Goal: Information Seeking & Learning: Check status

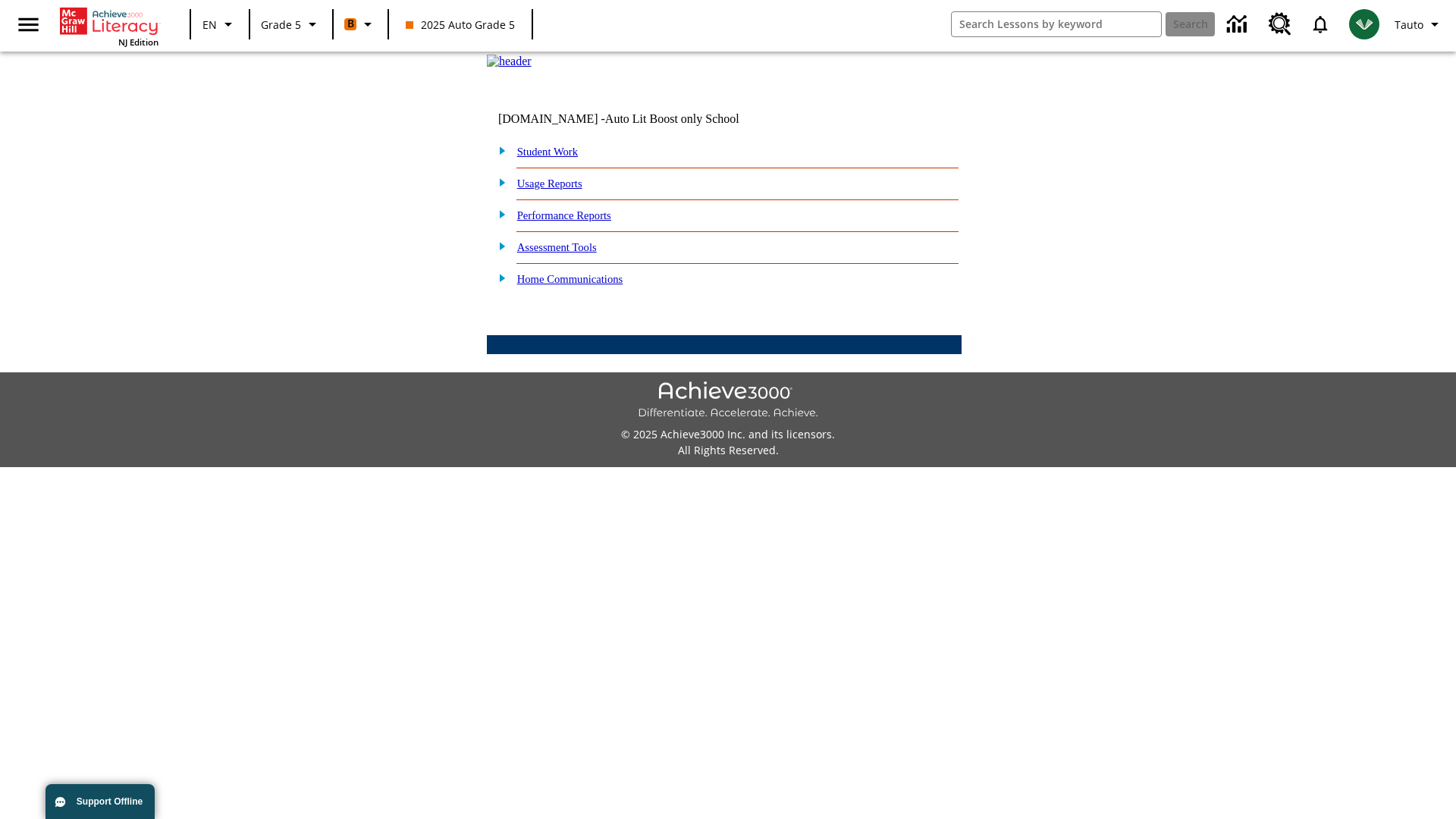
click at [580, 222] on link "Performance Reports" at bounding box center [564, 215] width 94 height 12
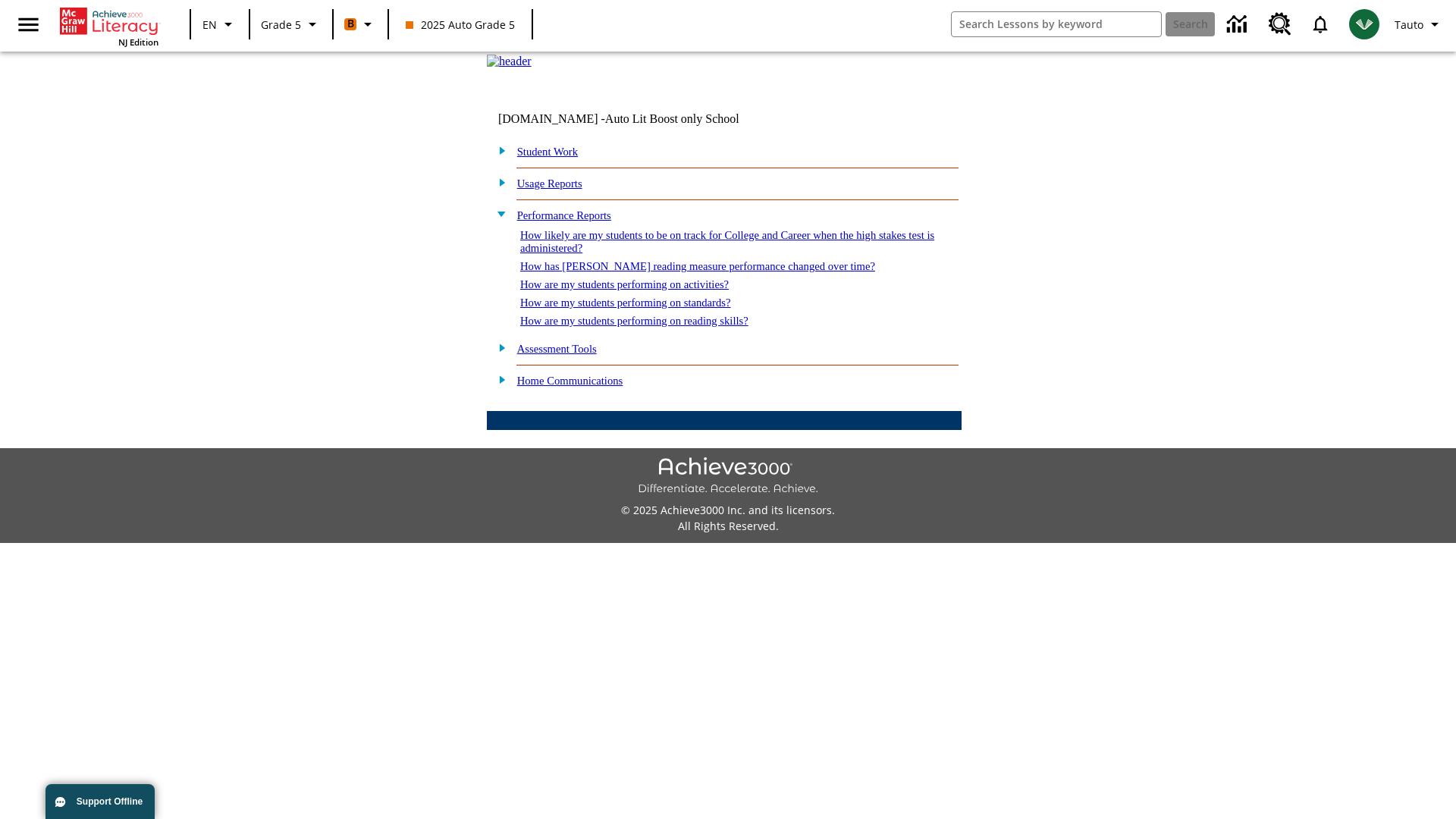
click at [642, 309] on link "How are my students performing on standards?" at bounding box center [625, 302] width 211 height 12
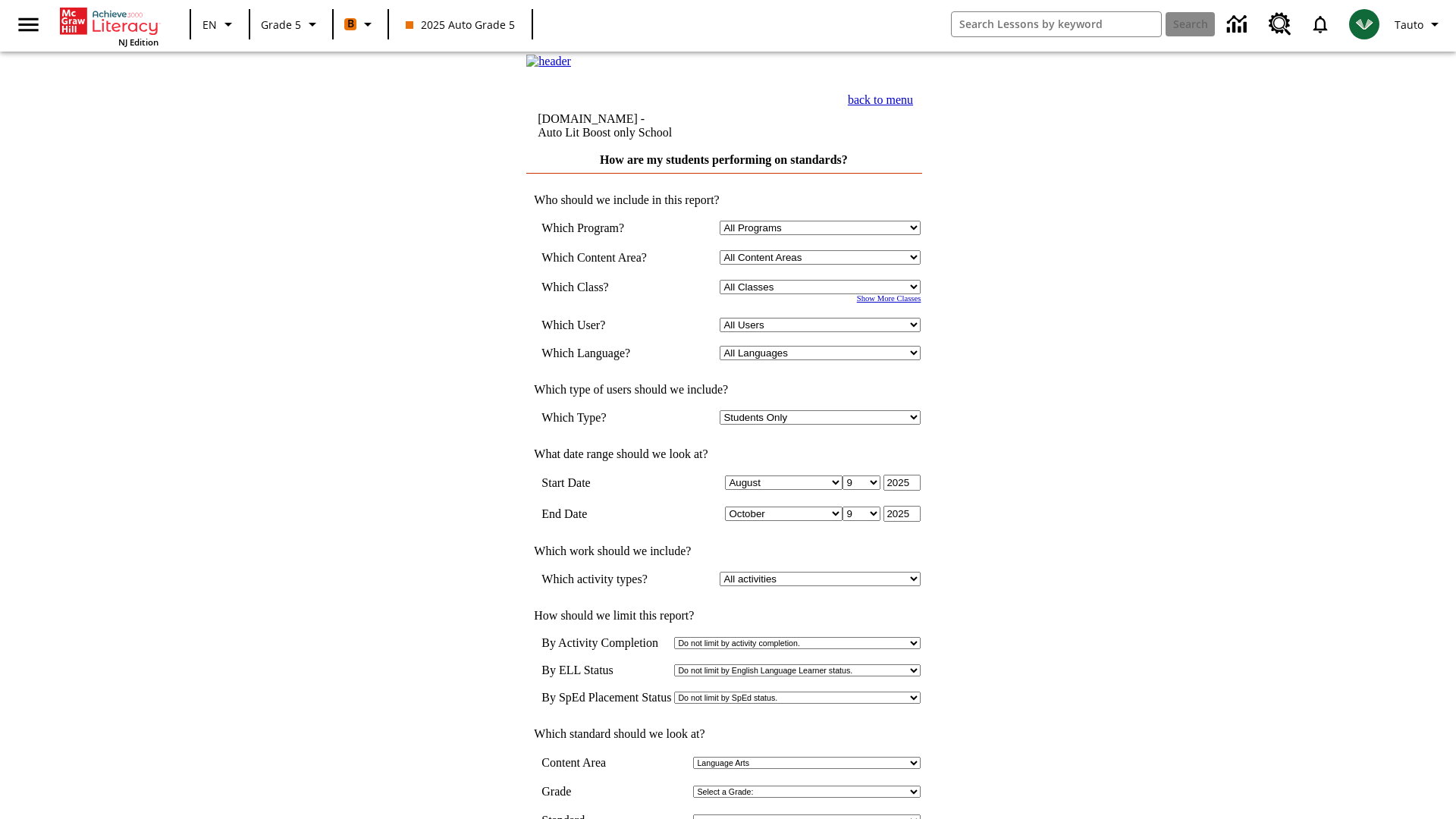
select select "11133131"
click at [824, 332] on select "All Users Cat, Sautoen Cat, Sautoes Cat1, Sautoss Donotlogin, Sautoen Twoschool…" at bounding box center [820, 325] width 201 height 14
select select "21437107"
